Goal: Information Seeking & Learning: Learn about a topic

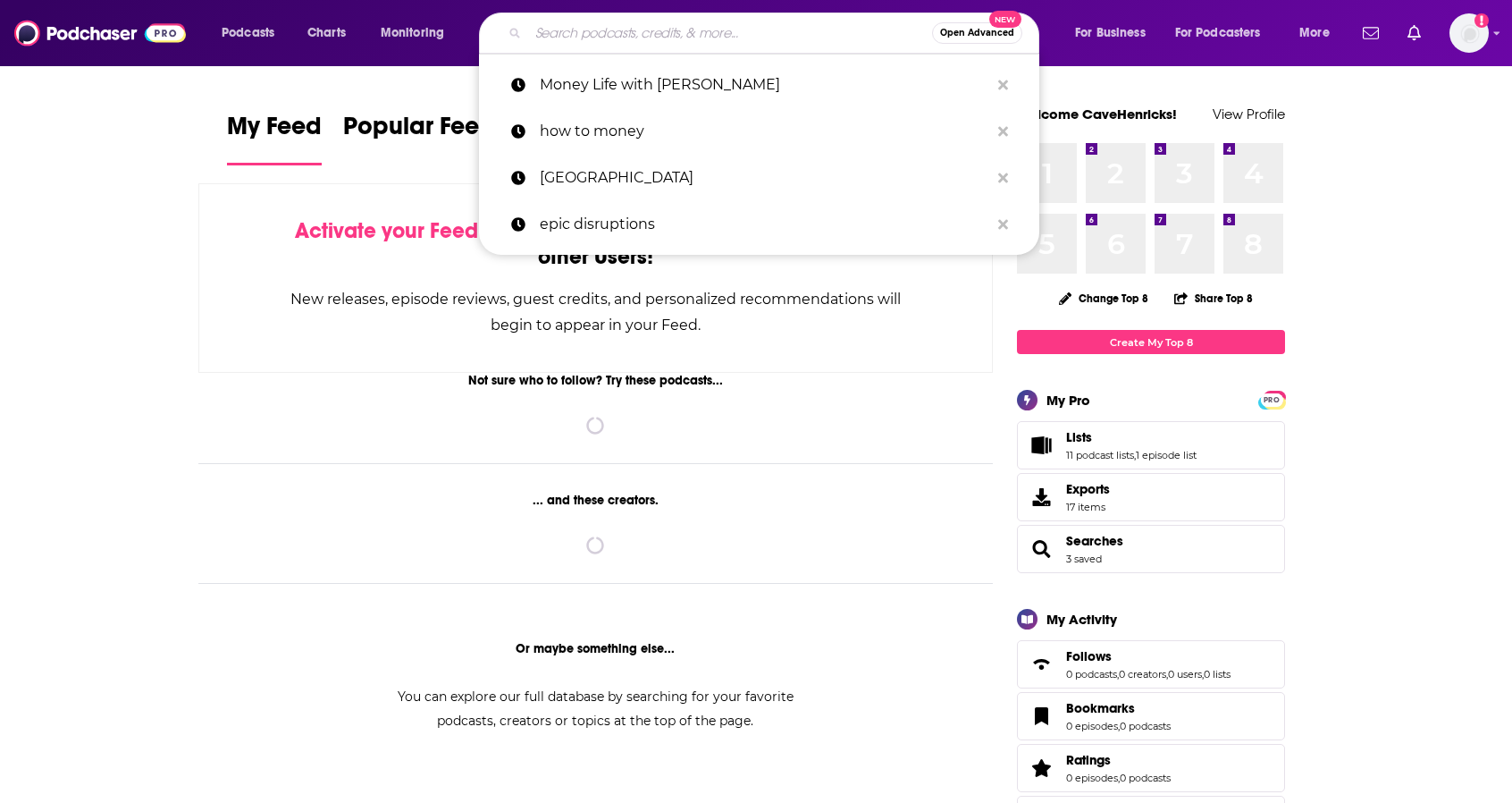
click at [862, 32] on input "Search podcasts, credits, & more..." at bounding box center [730, 34] width 404 height 29
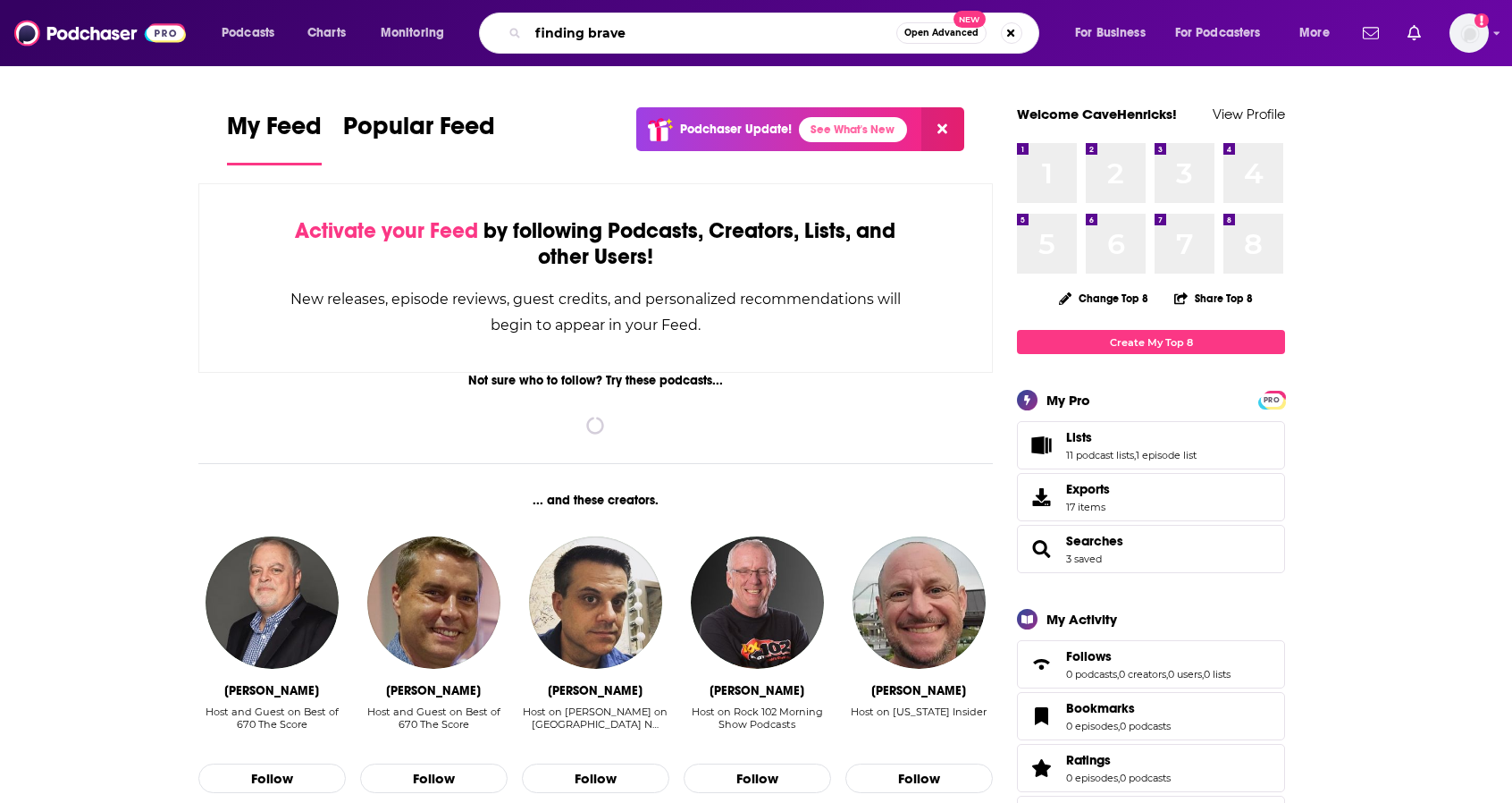
type input "finding brave"
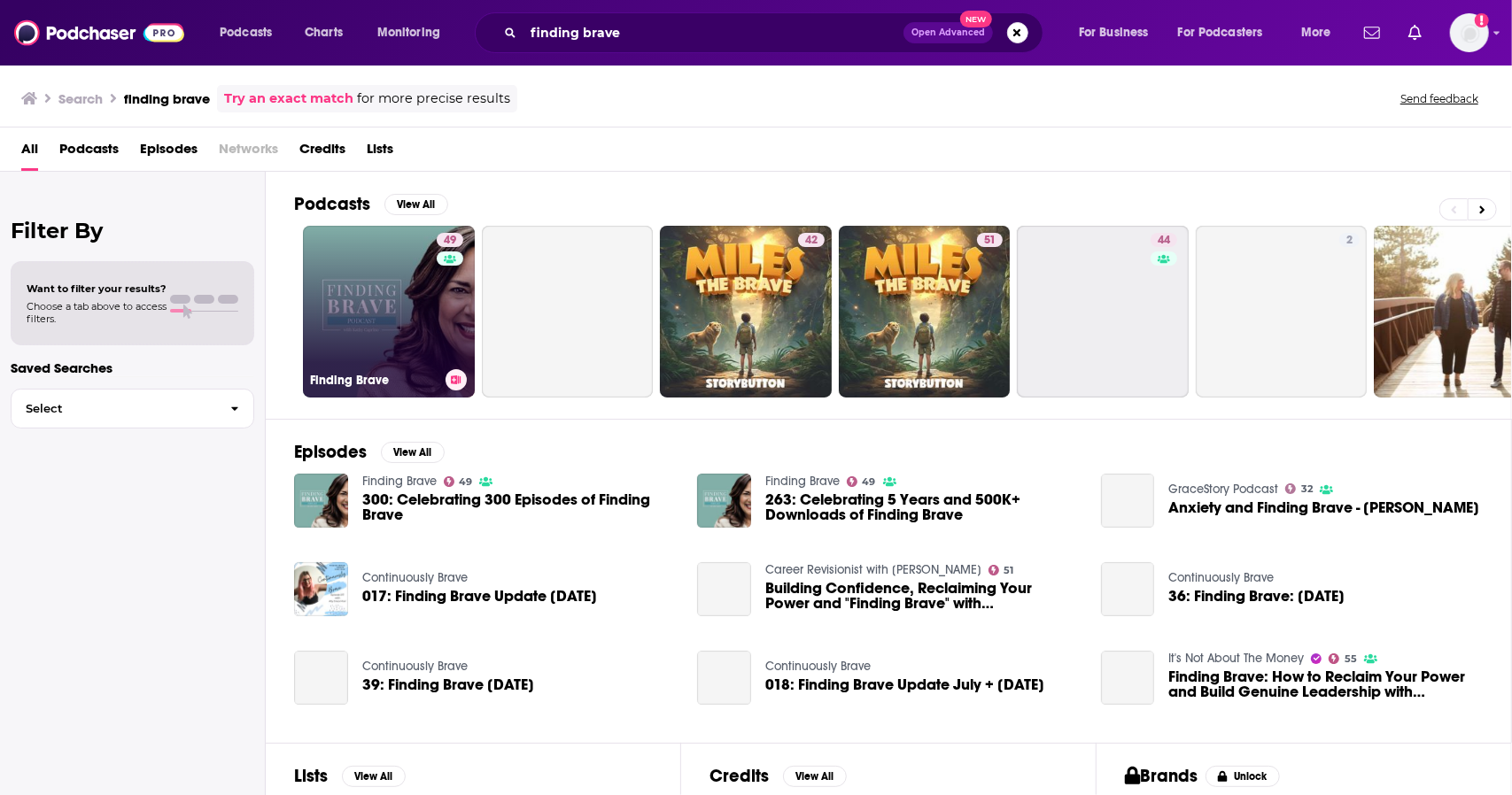
click at [400, 300] on link "49 Finding Brave" at bounding box center [389, 312] width 172 height 172
